Goal: Obtain resource: Obtain resource

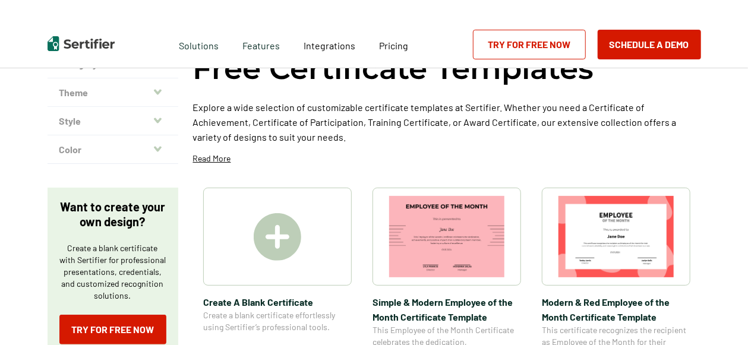
scroll to position [178, 0]
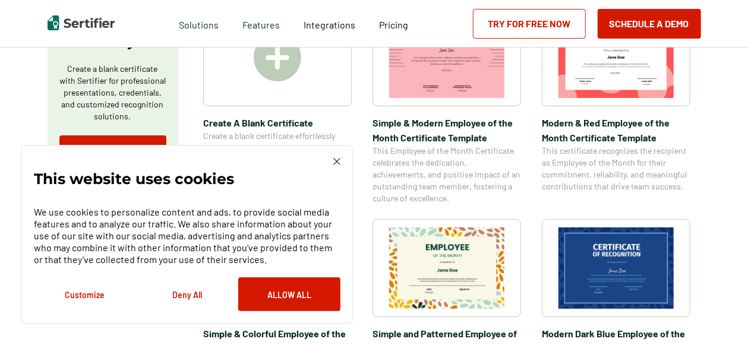
scroll to position [297, 0]
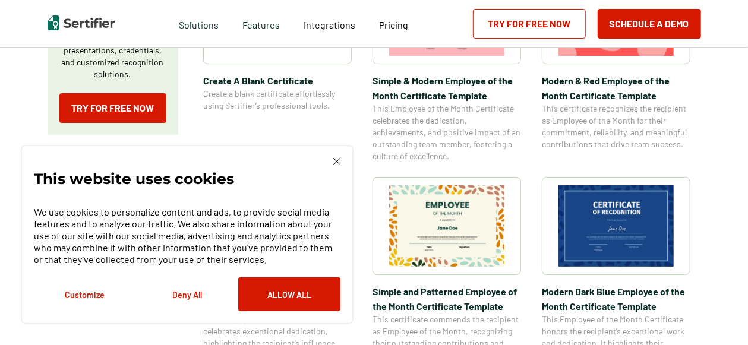
click at [598, 203] on img at bounding box center [615, 225] width 115 height 81
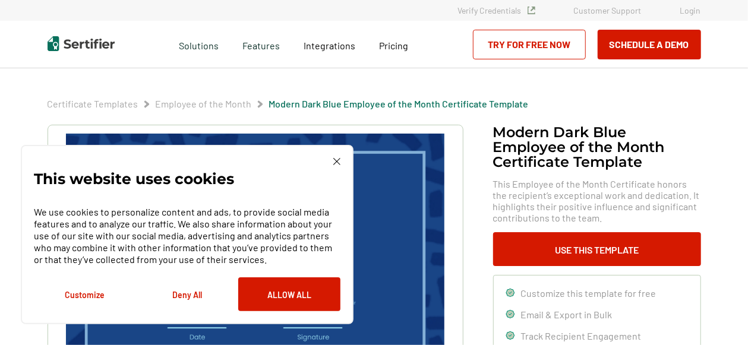
click at [299, 299] on button "Allow All" at bounding box center [289, 294] width 102 height 34
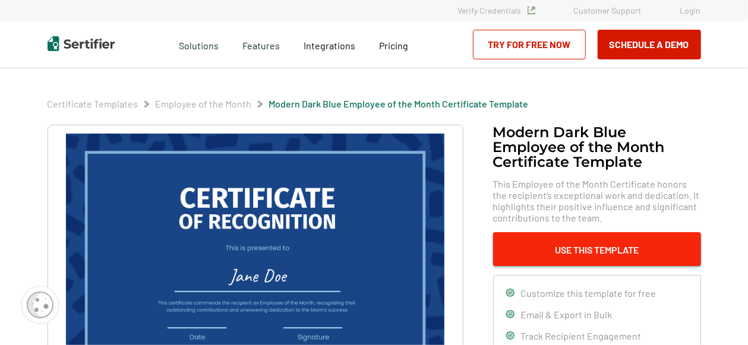
click at [553, 245] on button "Use This Template" at bounding box center [597, 249] width 208 height 34
